Goal: Transaction & Acquisition: Purchase product/service

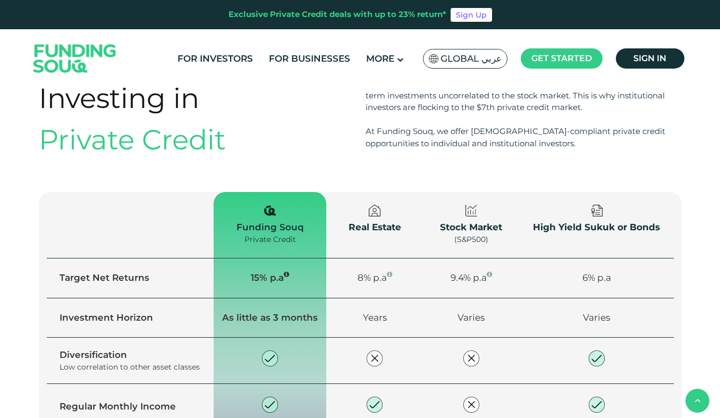
scroll to position [1226, 0]
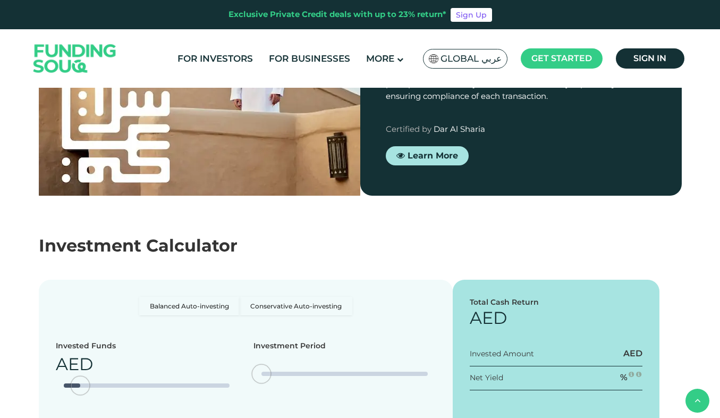
type tc-range-slider "4"
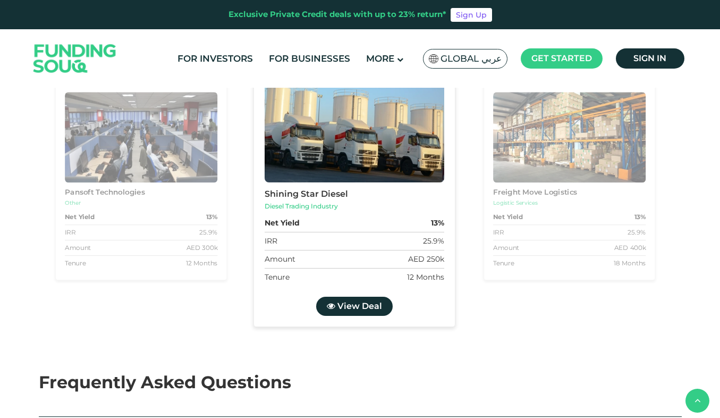
scroll to position [2284, 0]
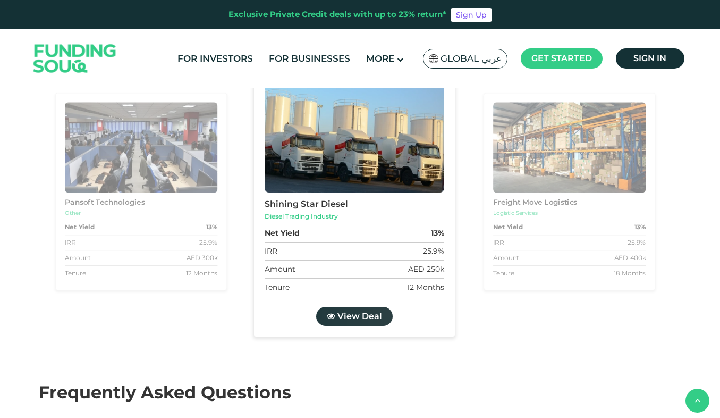
click at [365, 311] on span "View Deal" at bounding box center [359, 316] width 45 height 10
